Goal: Task Accomplishment & Management: Manage account settings

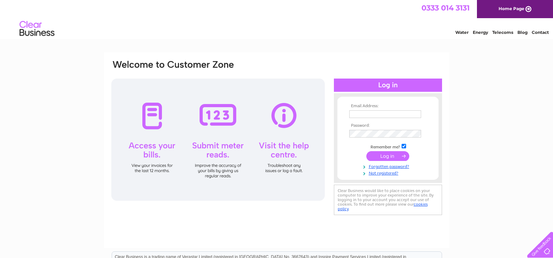
click at [359, 117] on input "text" at bounding box center [385, 114] width 72 height 8
type input "[EMAIL_ADDRESS][DOMAIN_NAME]"
click at [366, 152] on input "submit" at bounding box center [387, 157] width 43 height 10
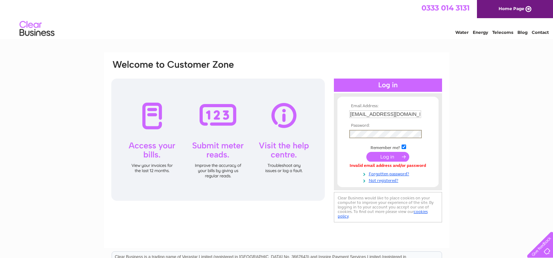
click at [366, 152] on input "submit" at bounding box center [387, 157] width 43 height 10
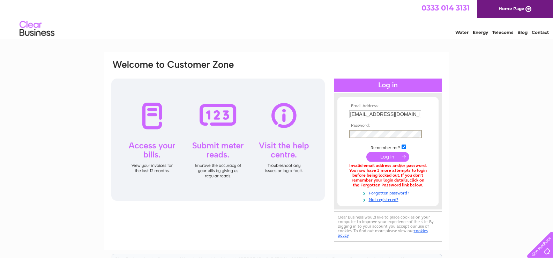
click at [366, 152] on input "submit" at bounding box center [387, 157] width 43 height 10
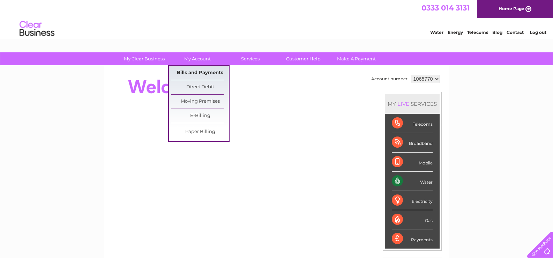
click at [200, 73] on link "Bills and Payments" at bounding box center [200, 73] width 58 height 14
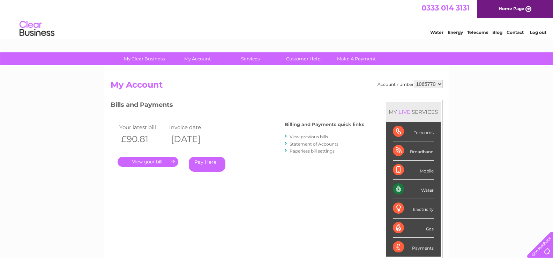
click at [148, 162] on link "." at bounding box center [148, 162] width 61 height 10
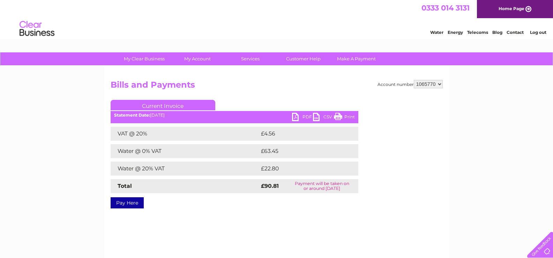
click at [296, 117] on link "PDF" at bounding box center [302, 118] width 21 height 10
